Goal: Transaction & Acquisition: Purchase product/service

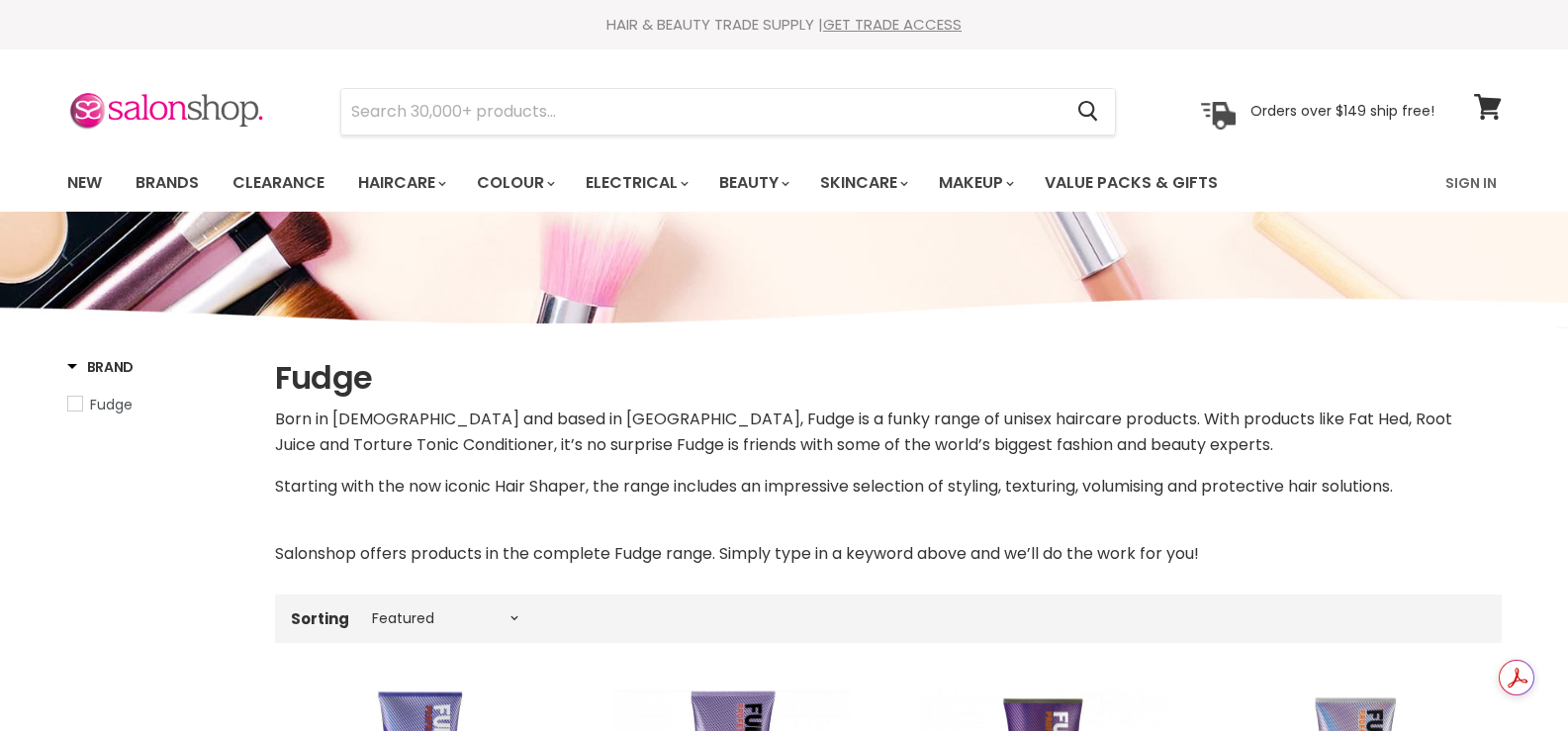
select select "manual"
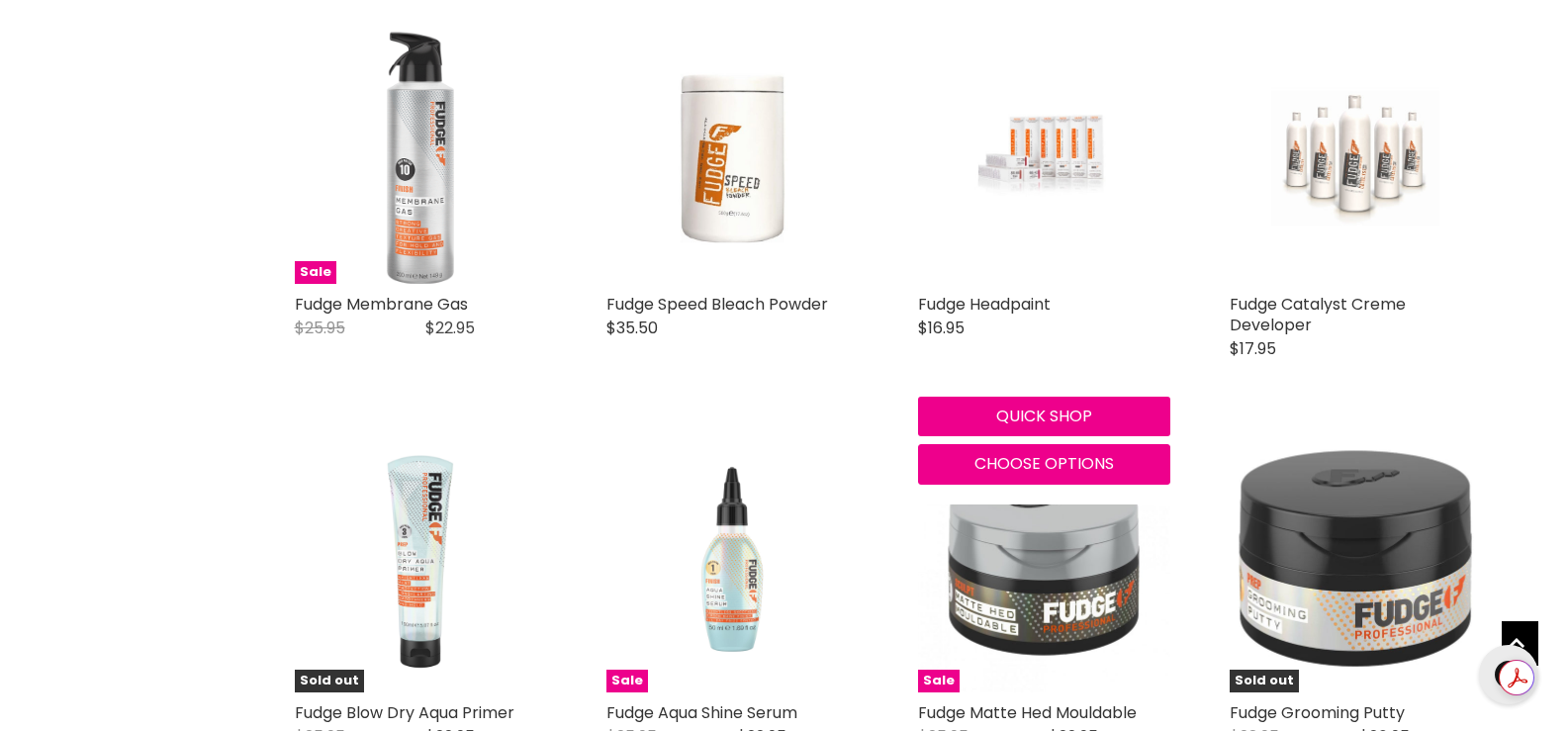
scroll to position [2274, 0]
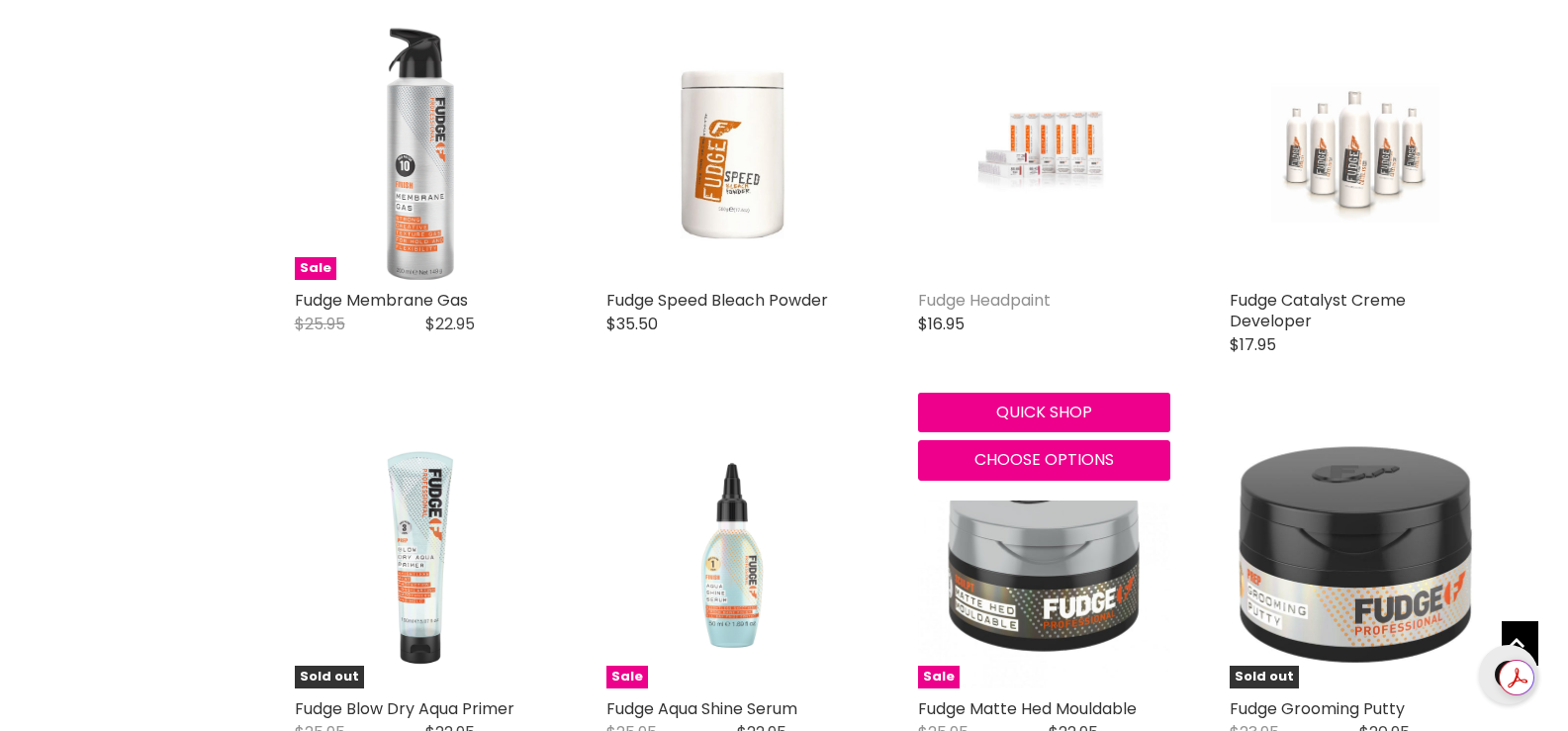
click at [1012, 294] on link "Fudge Headpaint" at bounding box center [983, 300] width 132 height 23
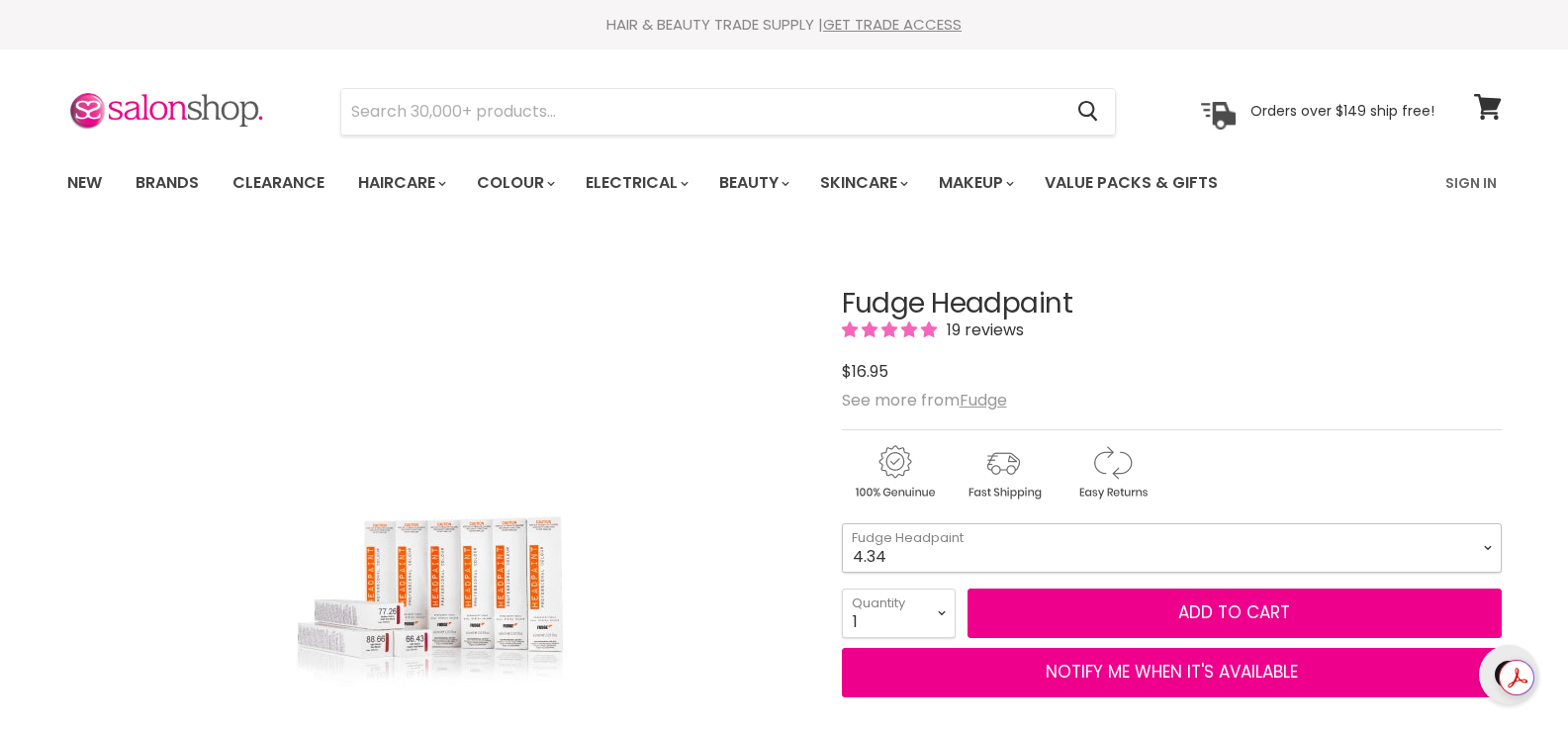
click at [1485, 545] on select "4.34 4.6 4.62 5.0 5.00 5.22 5.23 5.3 5.4 5.5 5.73 6.00 6.3 6.34 6.5" at bounding box center [1172, 548] width 659 height 50
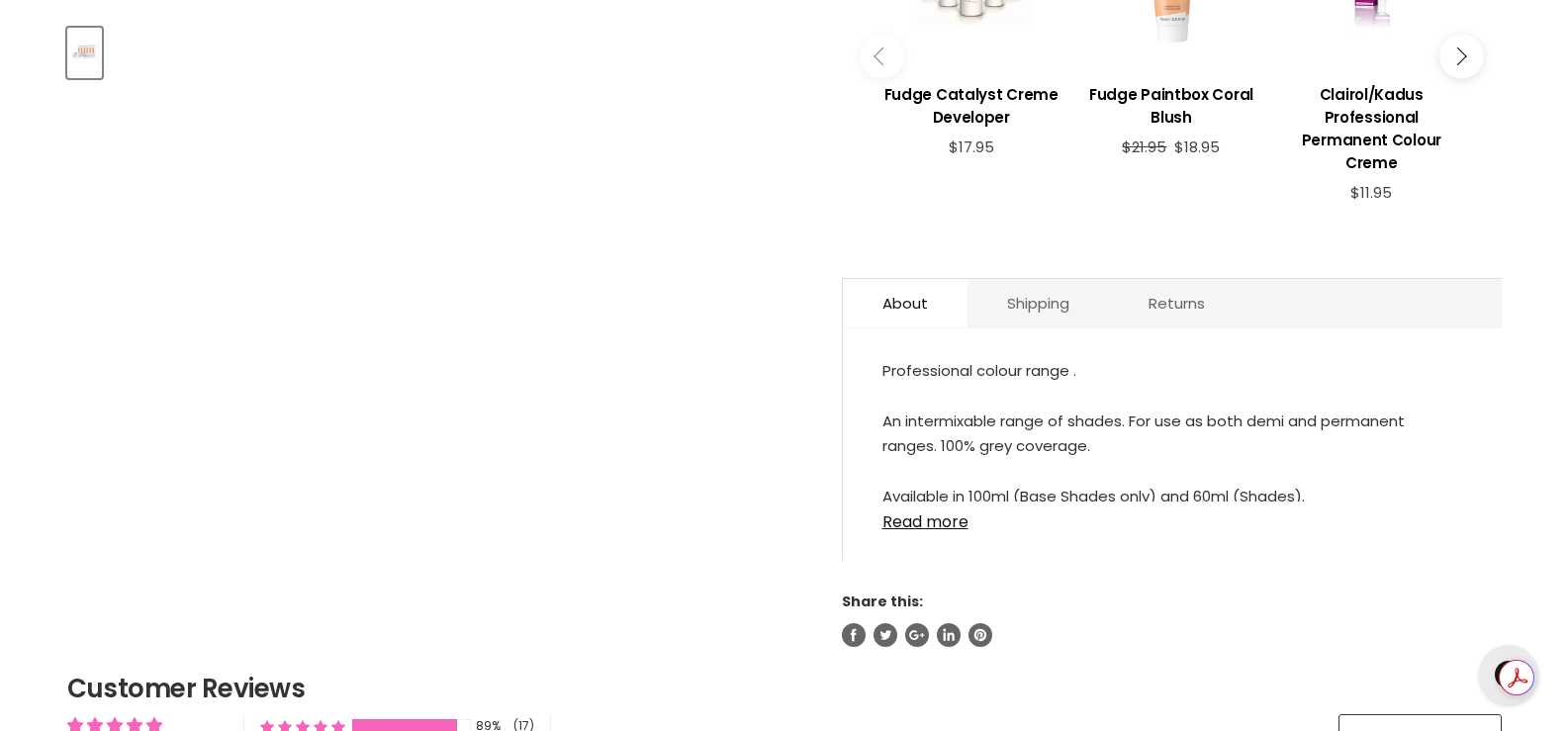
scroll to position [791, 0]
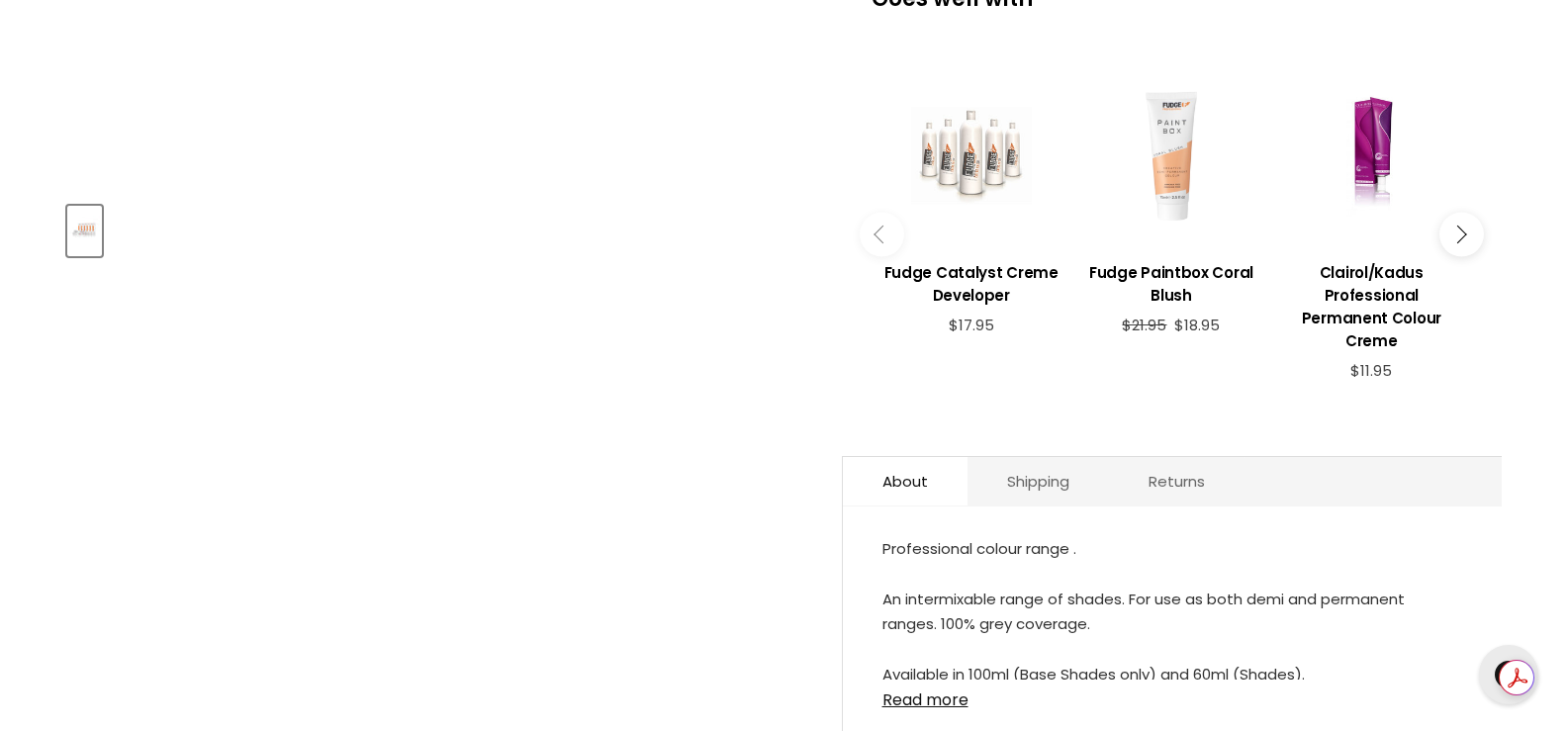
click at [1459, 225] on icon "Main content" at bounding box center [1456, 234] width 18 height 18
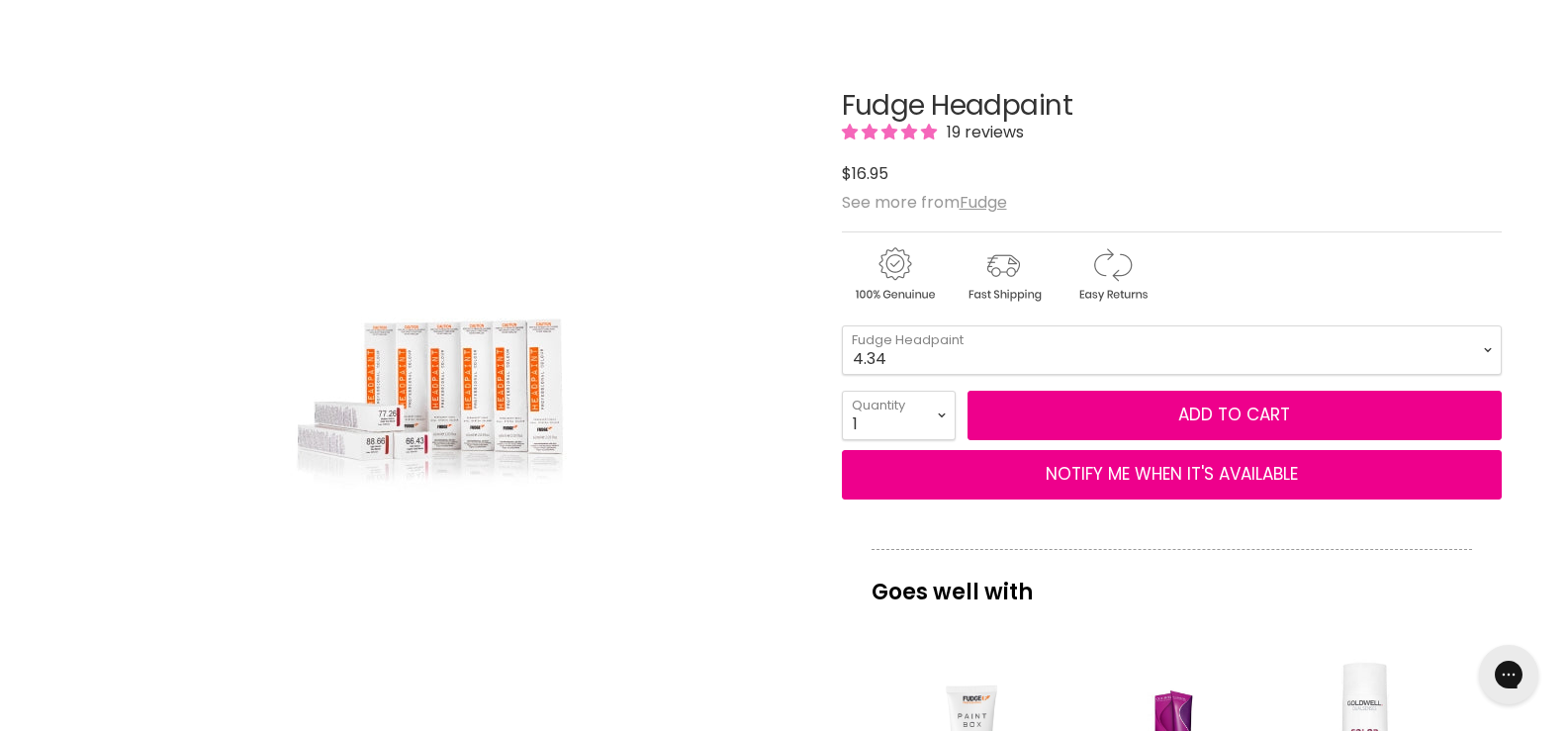
scroll to position [0, 0]
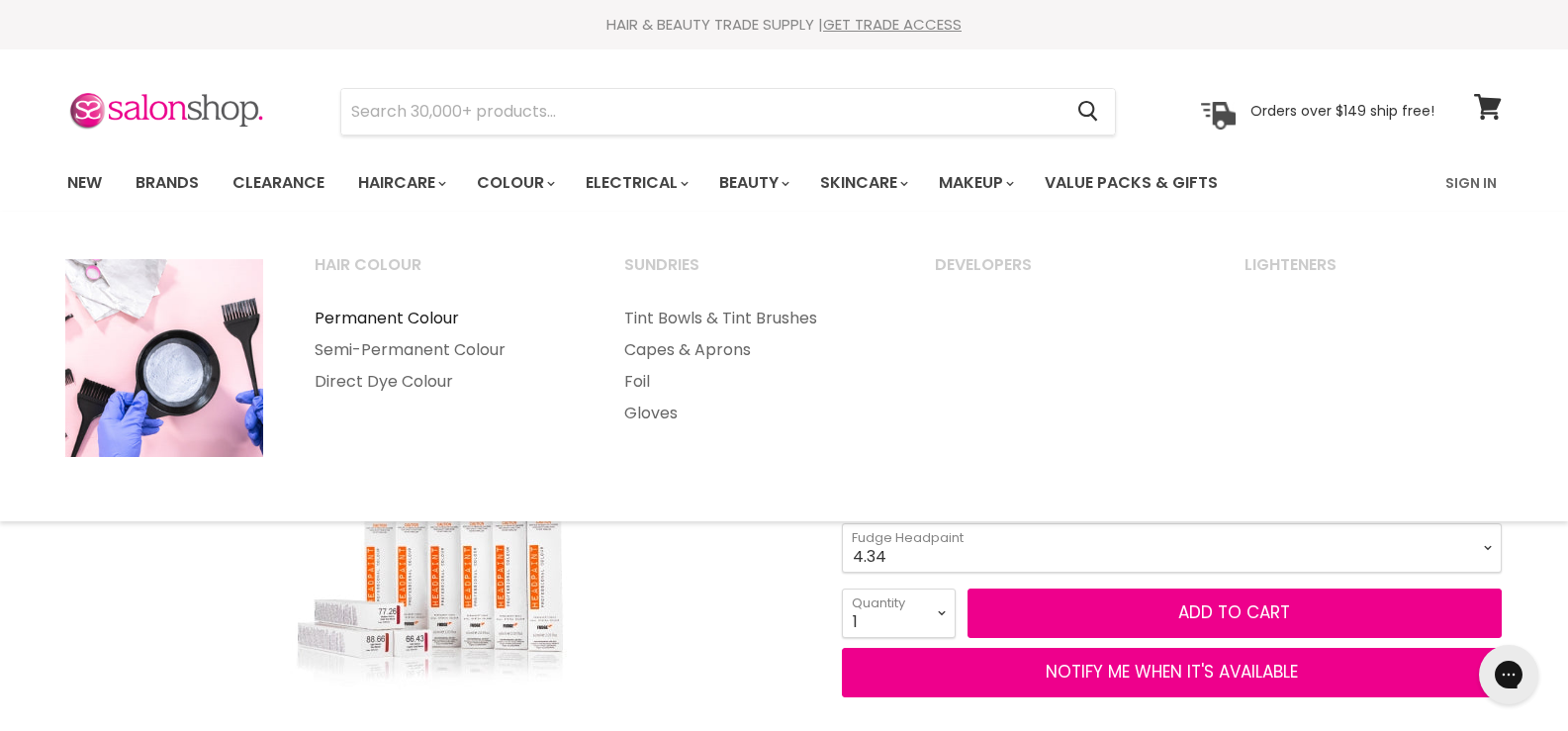
click at [424, 318] on link "Permanent Colour" at bounding box center [443, 319] width 307 height 32
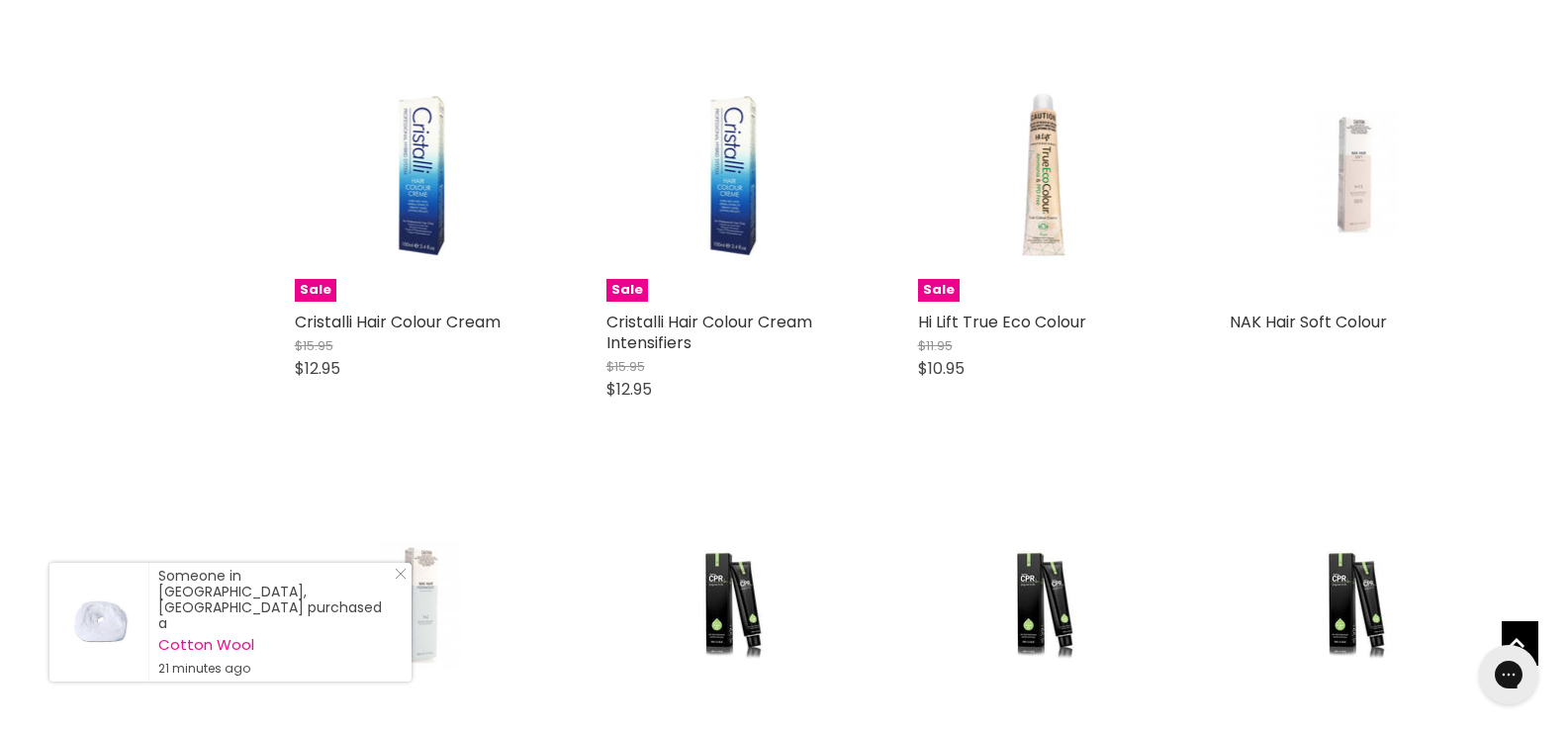
scroll to position [3461, 0]
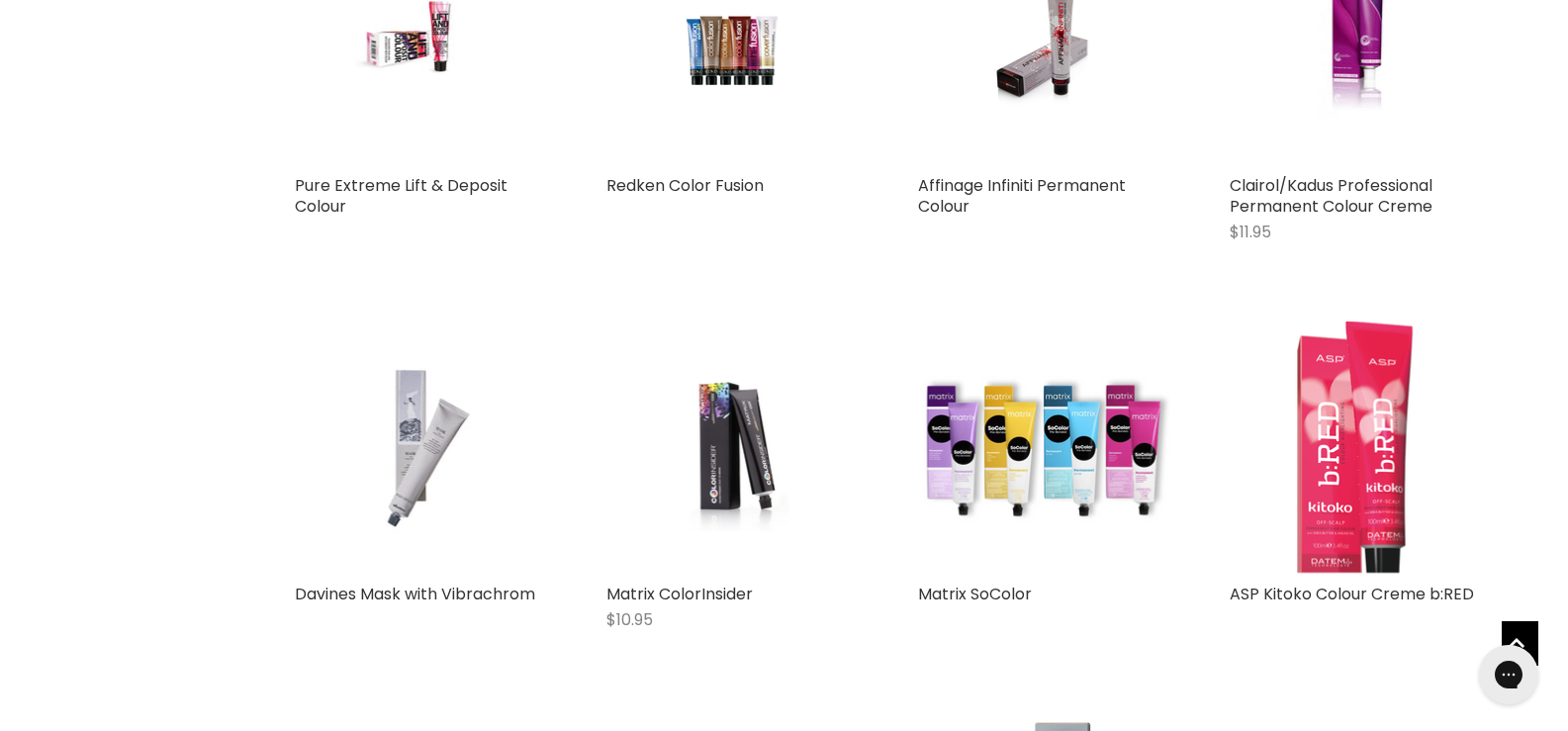
scroll to position [5141, 0]
